Goal: Navigation & Orientation: Find specific page/section

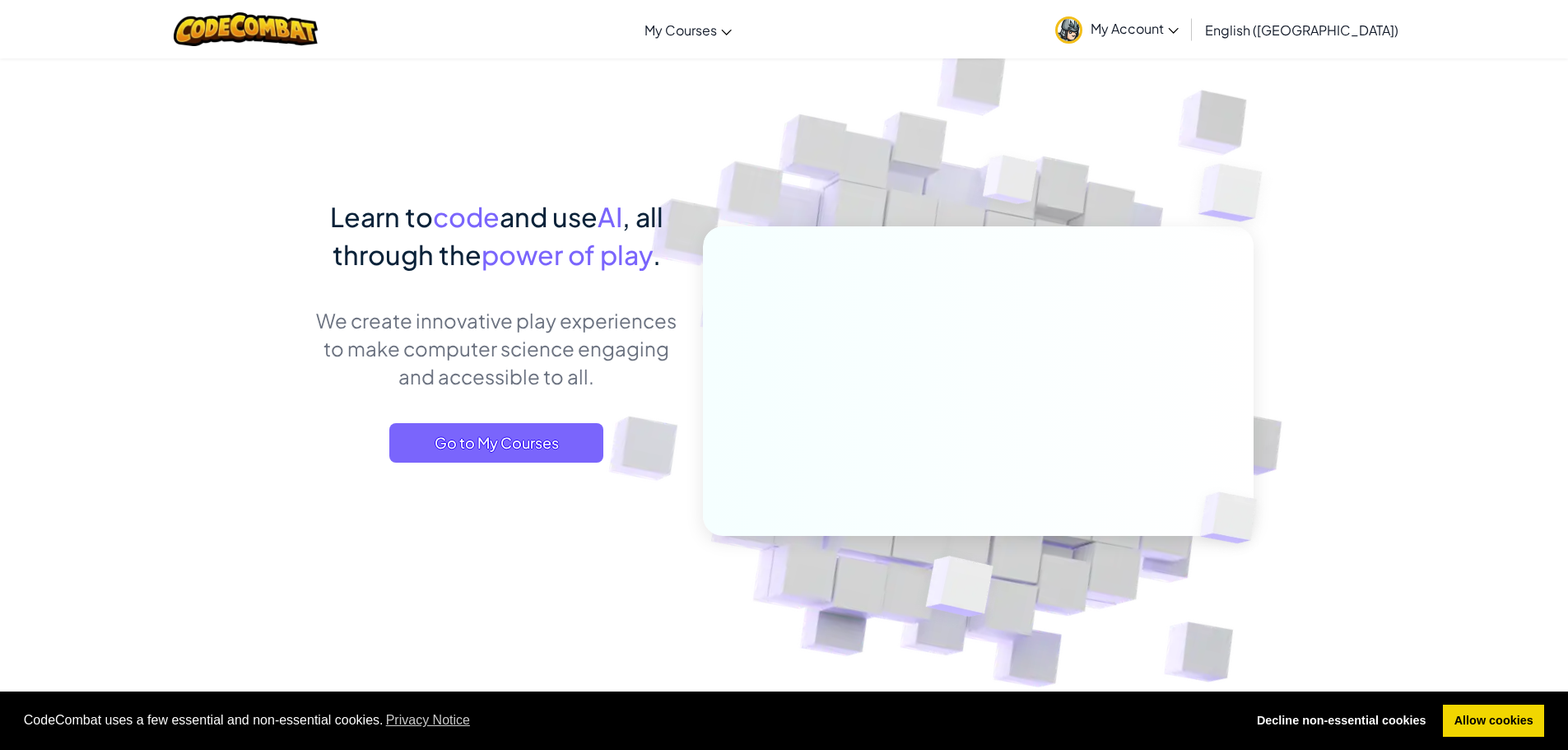
click at [1179, 26] on span "My Account" at bounding box center [1135, 28] width 88 height 18
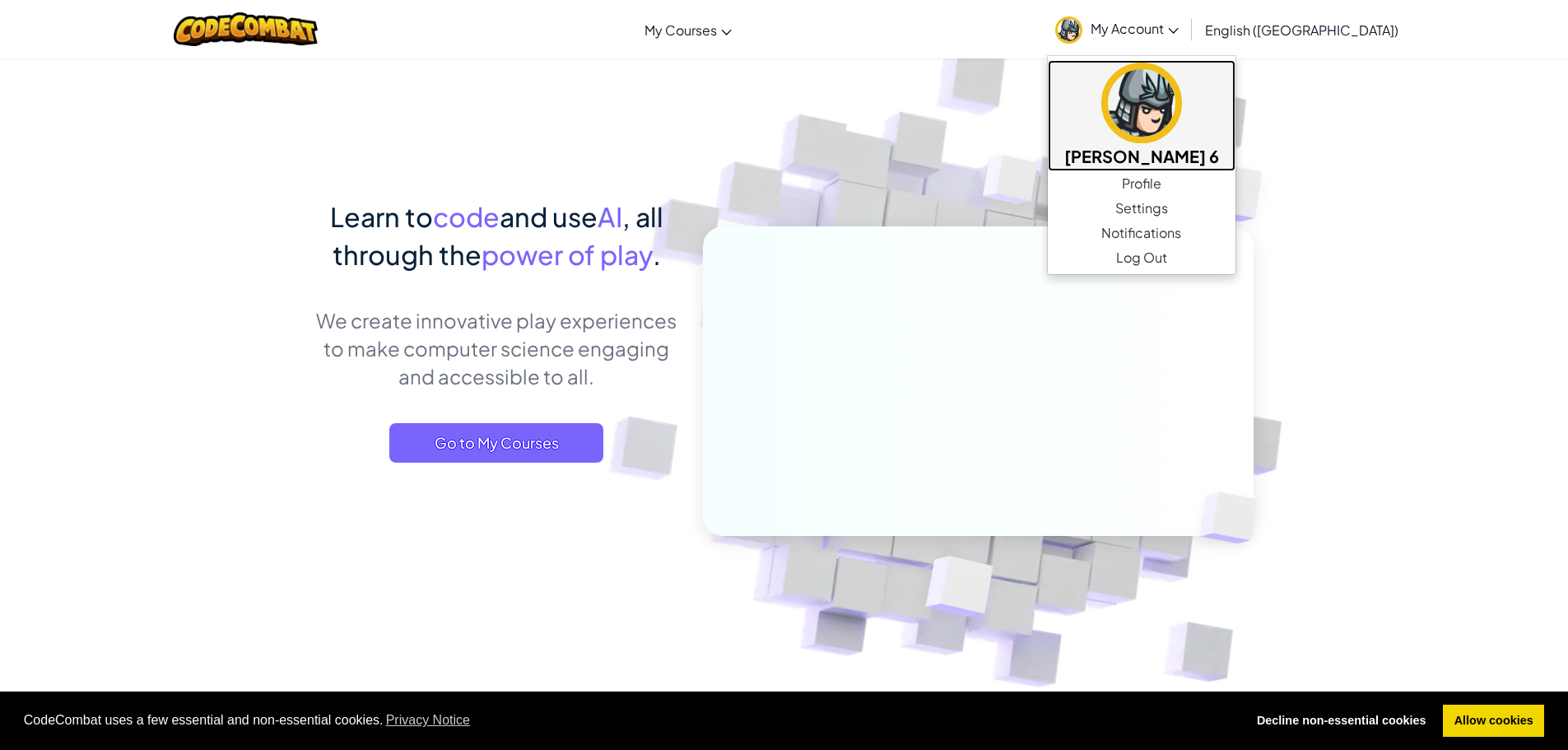
click at [1219, 155] on h5 "[PERSON_NAME] 6" at bounding box center [1142, 156] width 155 height 25
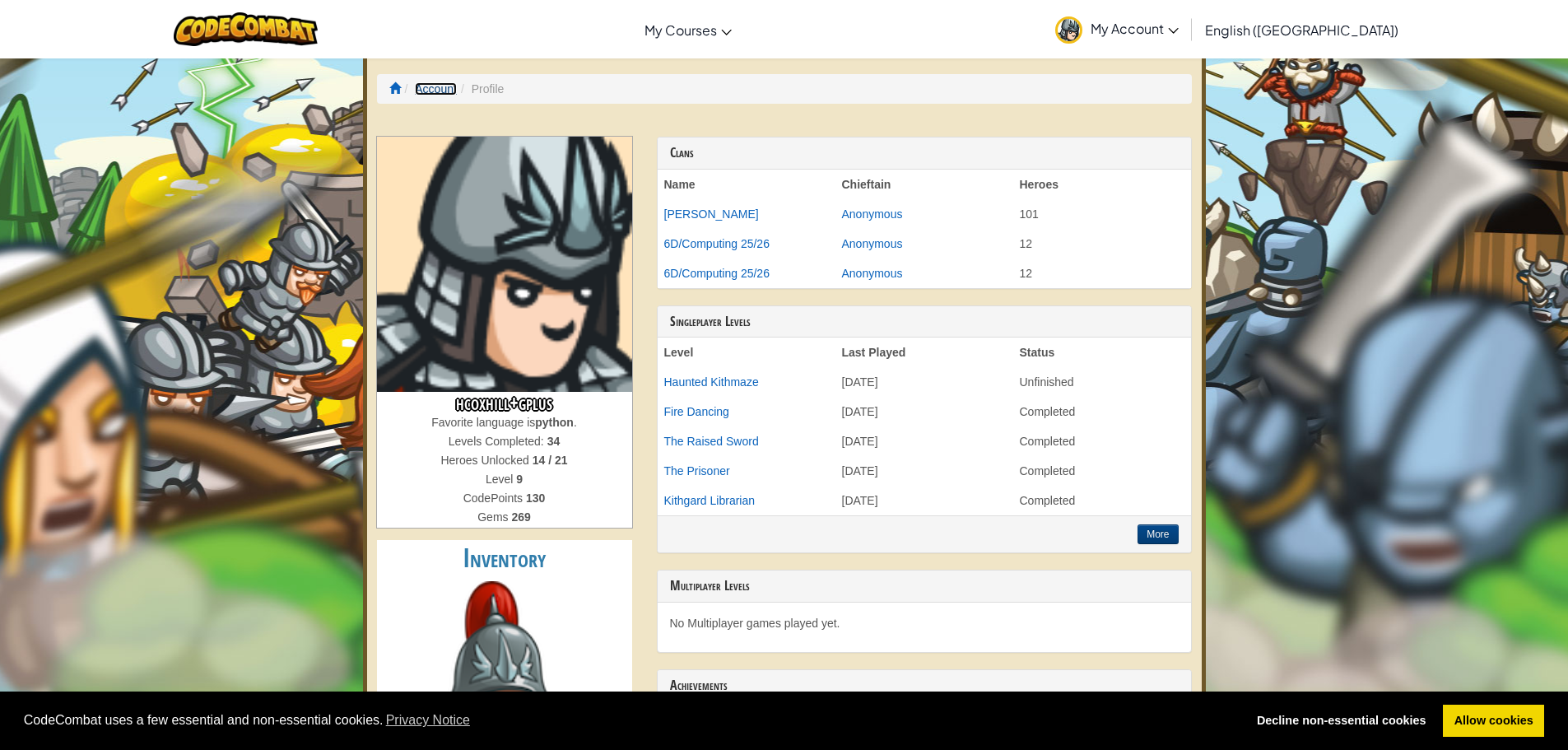
click at [421, 89] on link "Account" at bounding box center [436, 88] width 42 height 13
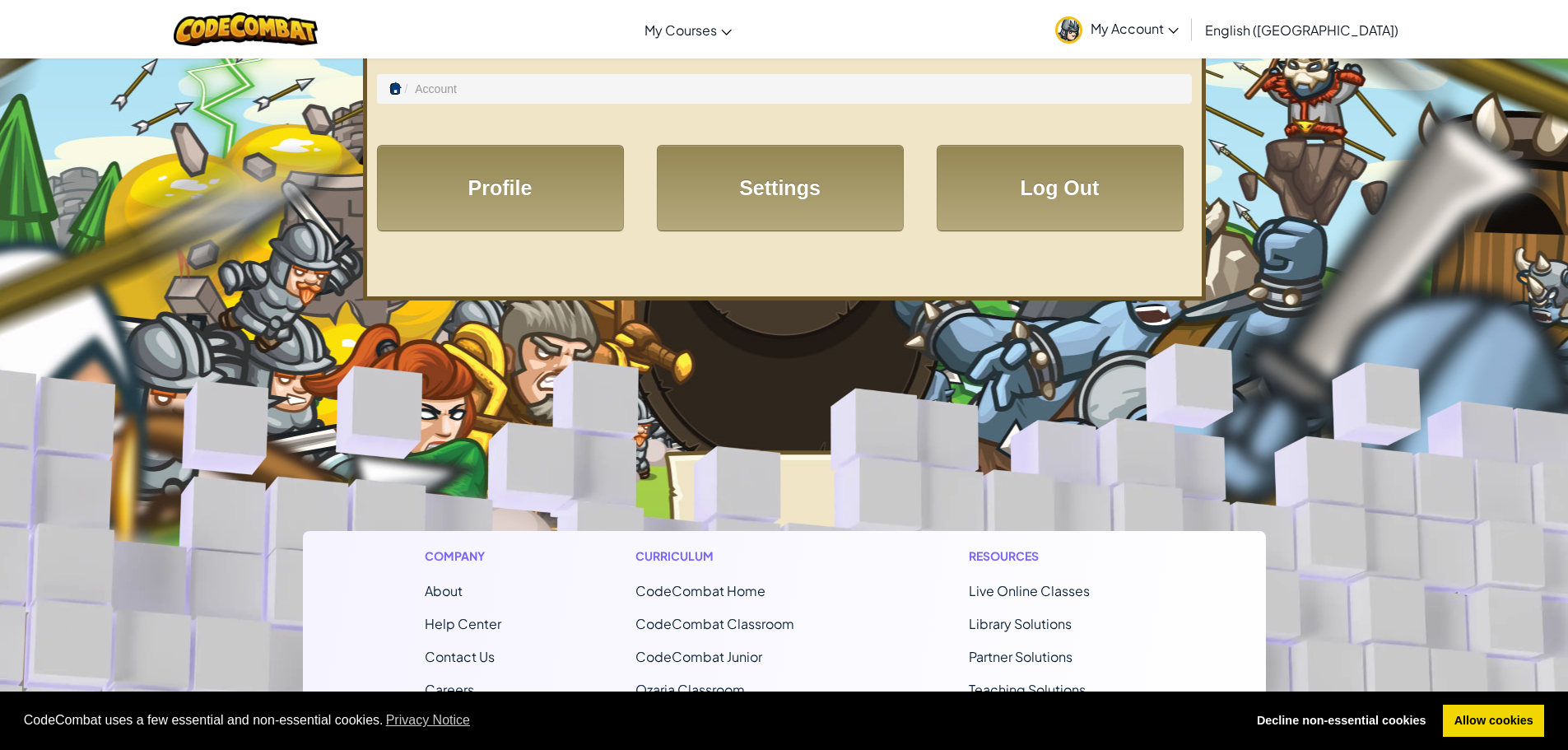
click at [390, 85] on span at bounding box center [396, 88] width 12 height 12
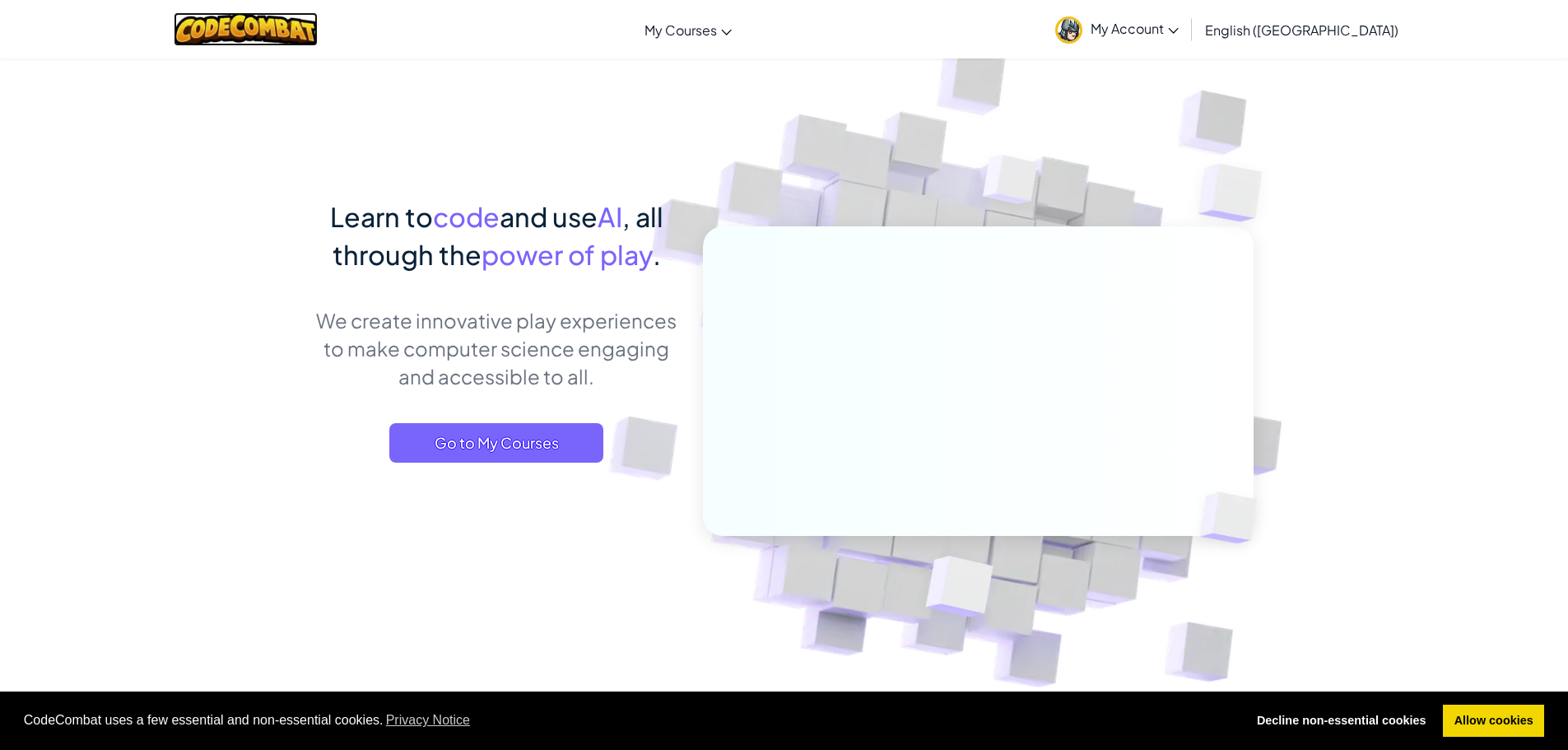
click at [317, 23] on img at bounding box center [245, 29] width 144 height 33
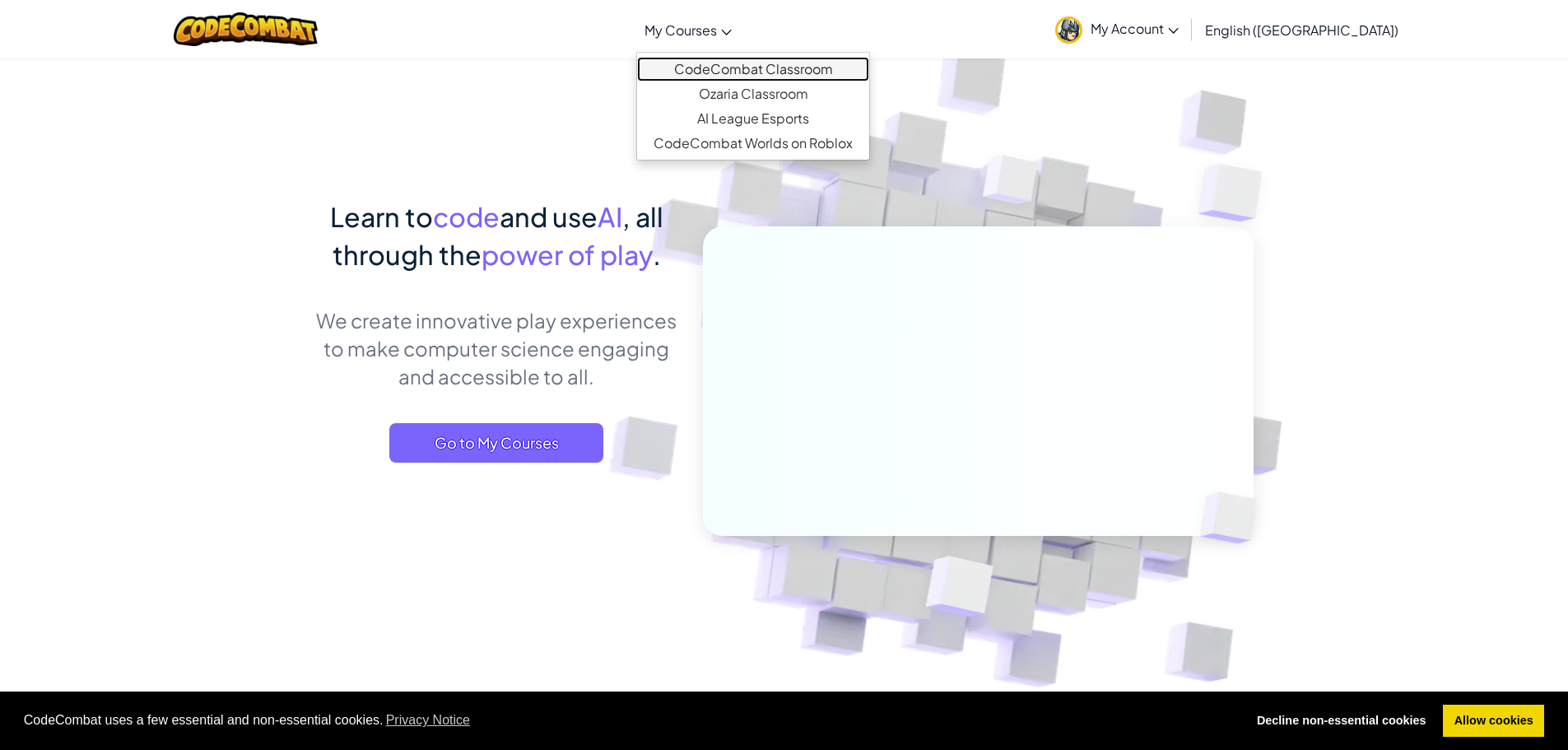
click at [775, 78] on link "CodeCombat Classroom" at bounding box center [753, 69] width 232 height 24
